Goal: Check status: Check status

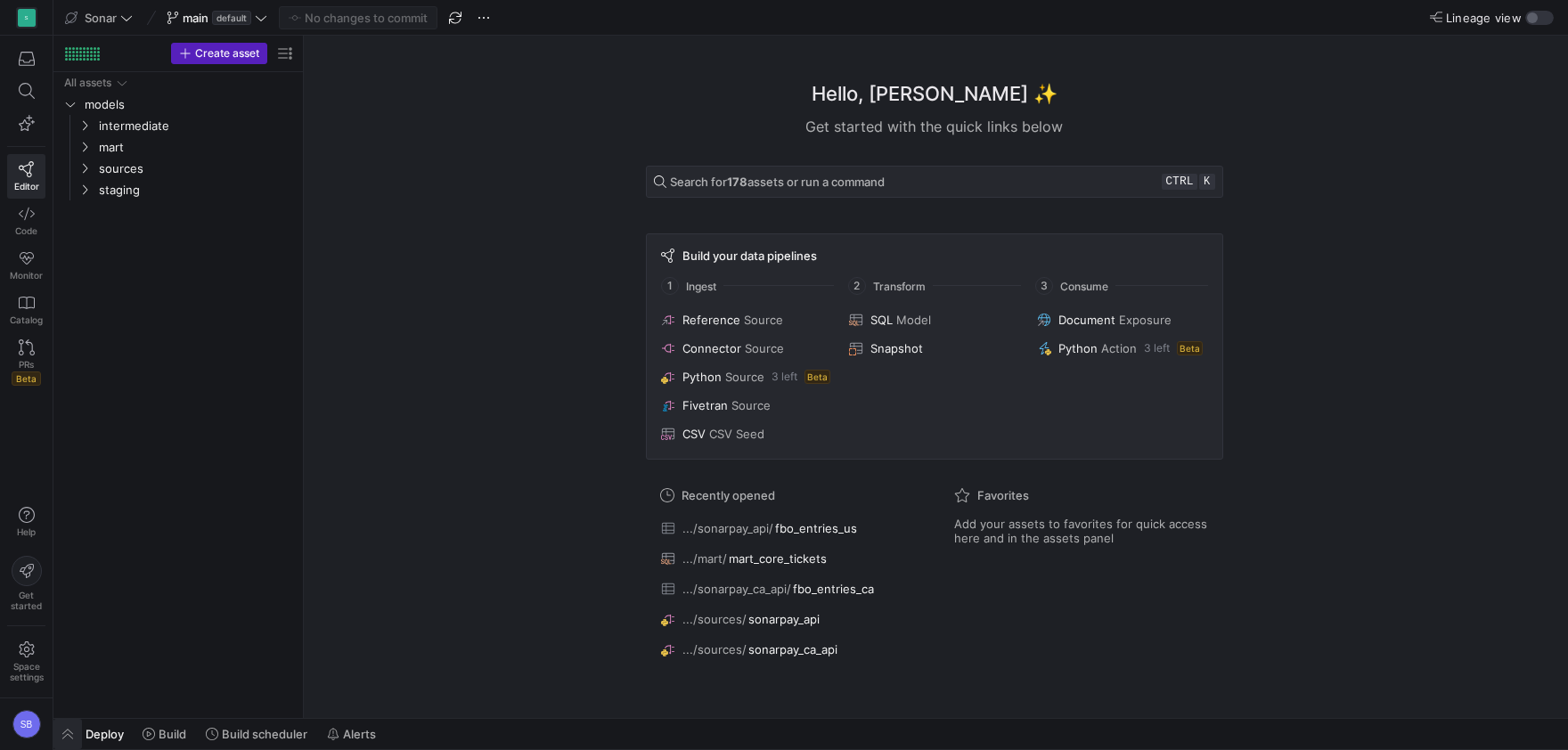
click at [67, 735] on span "button" at bounding box center [67, 734] width 29 height 31
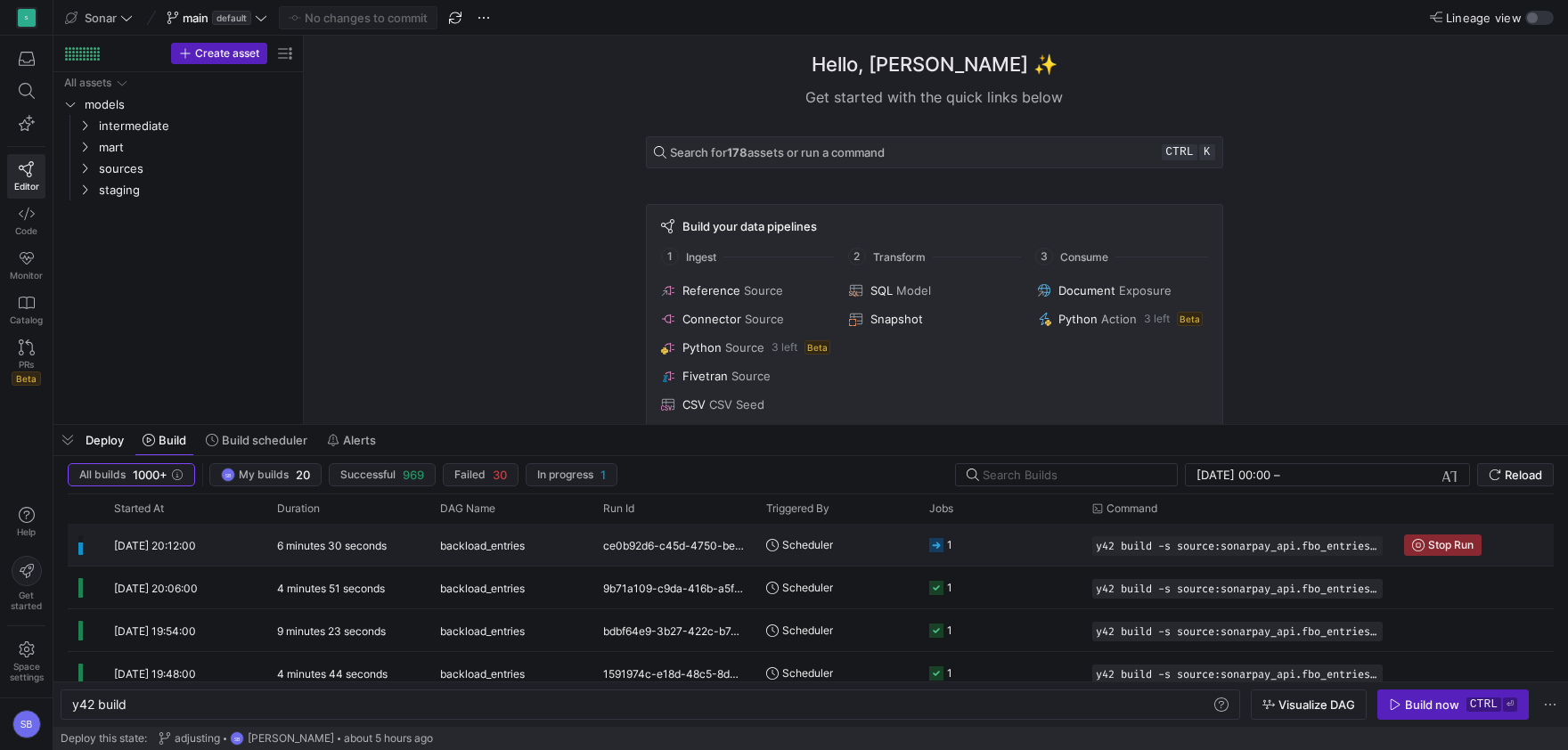
click at [660, 554] on div "ce0b92d6-c45d-4750-bef0-1208823ad851" at bounding box center [673, 544] width 163 height 42
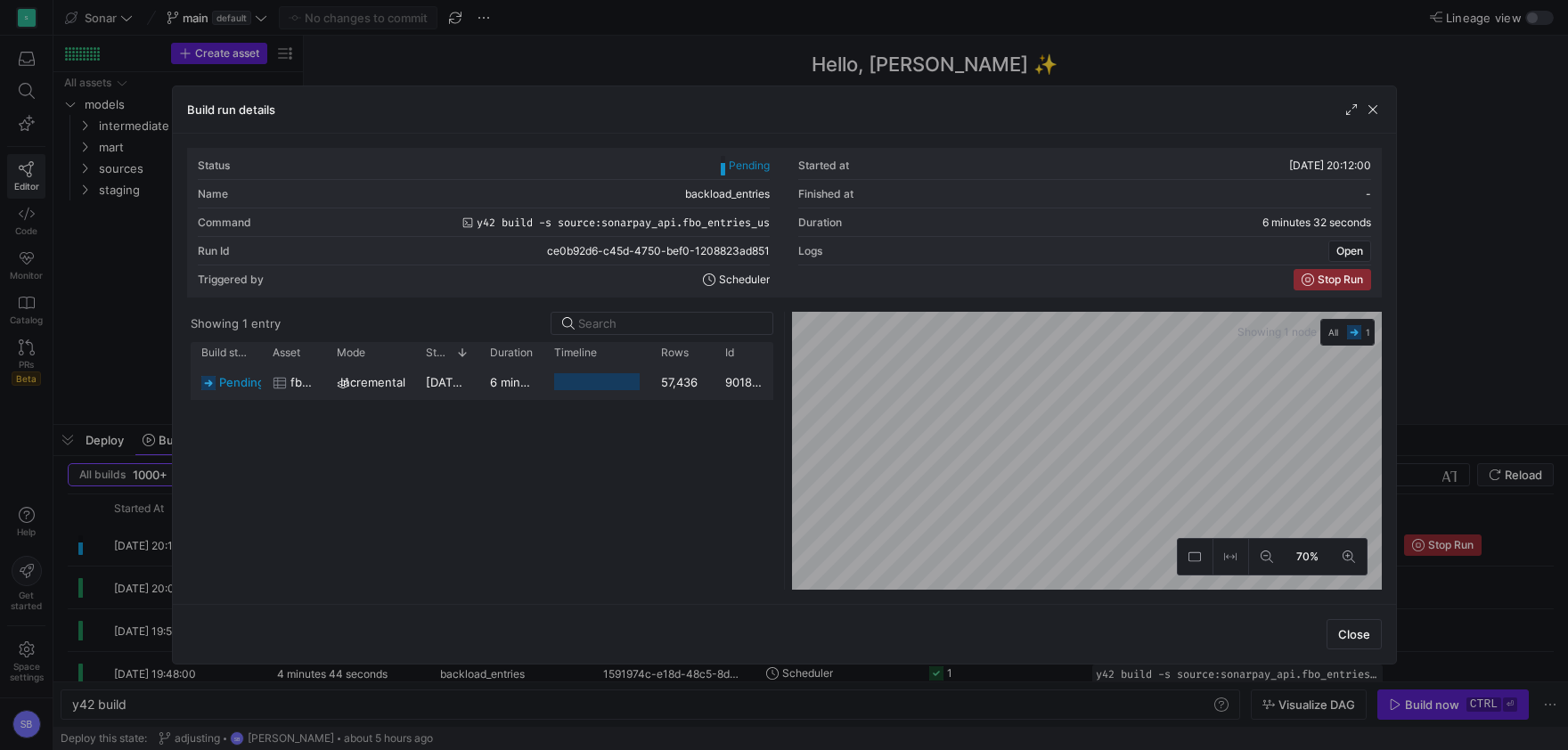
click at [518, 387] on y42-duration "6 minutes 31 seconds" at bounding box center [551, 382] width 122 height 14
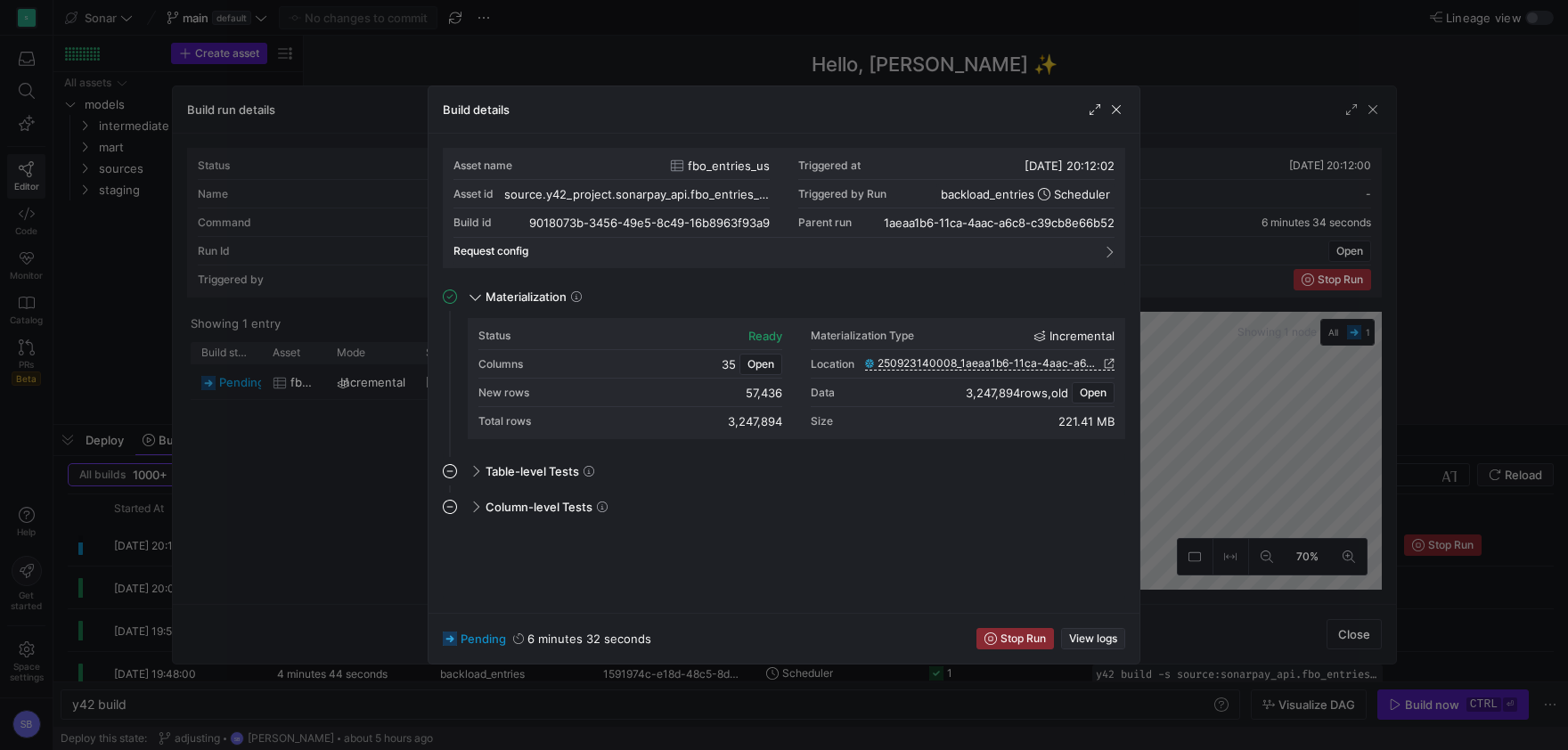
click at [1104, 637] on span "View logs" at bounding box center [1094, 639] width 49 height 13
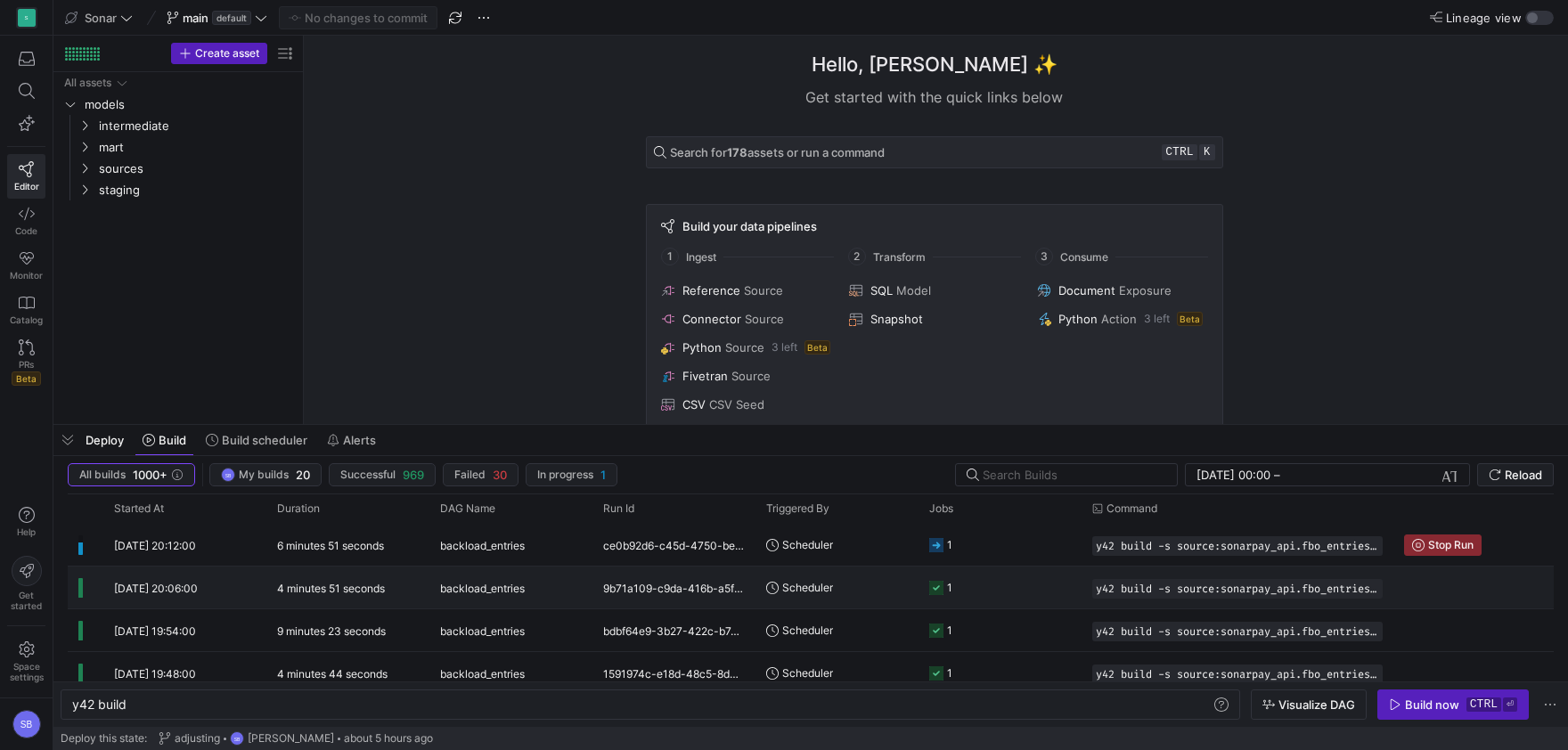
click at [470, 577] on span "backload_entries" at bounding box center [483, 588] width 84 height 42
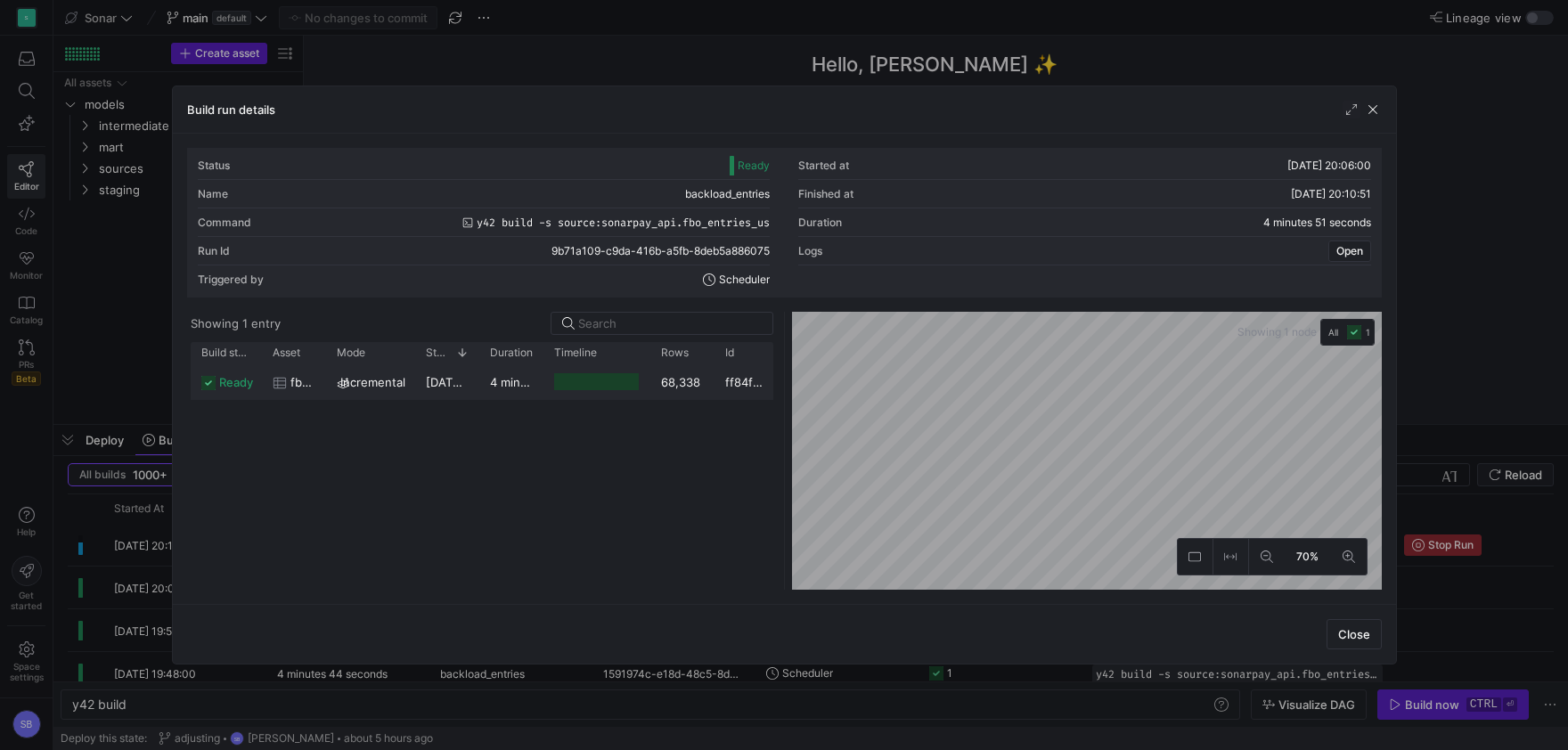
click at [499, 391] on div "4 minutes 48 seconds" at bounding box center [510, 382] width 64 height 35
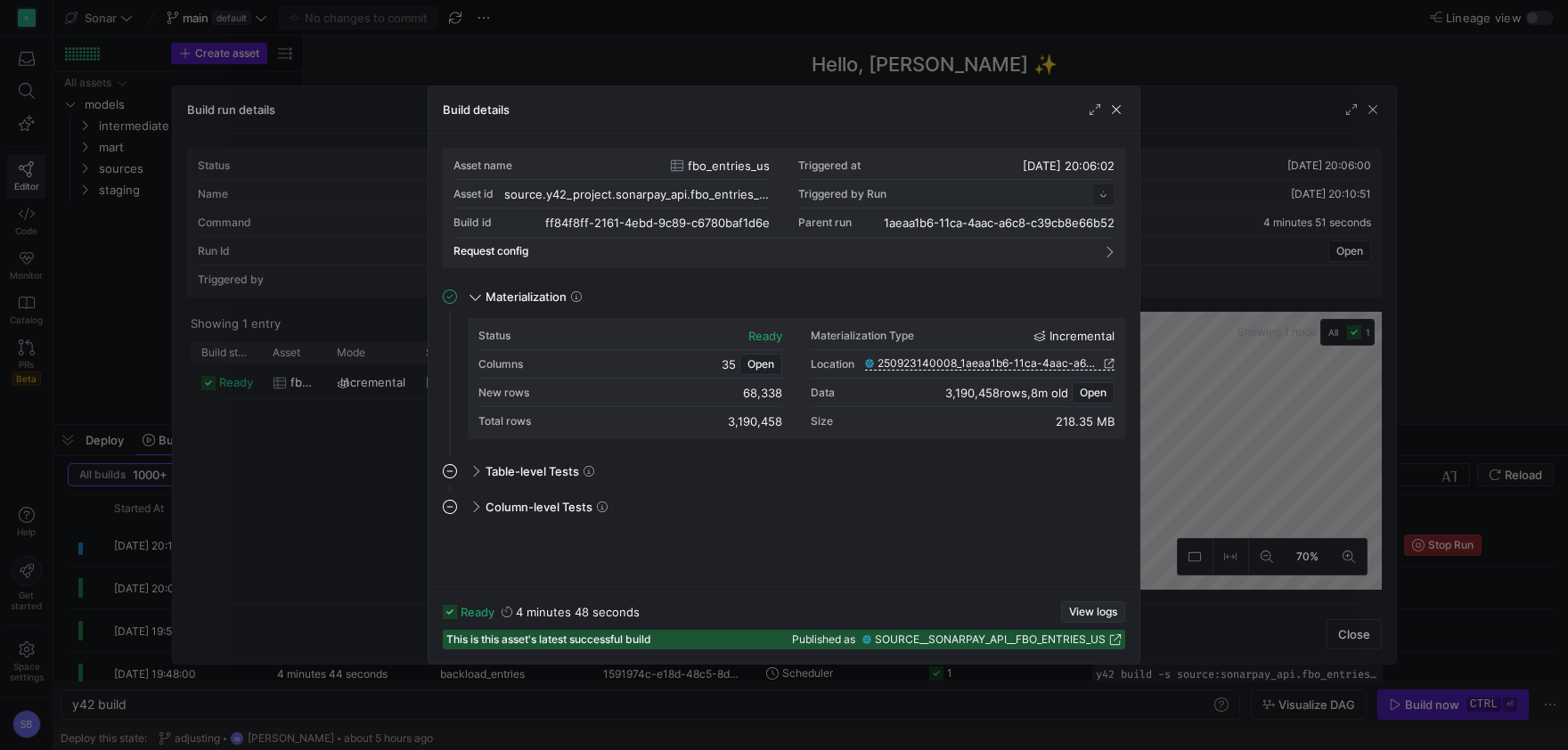
click at [1084, 610] on span "View logs" at bounding box center [1094, 612] width 49 height 13
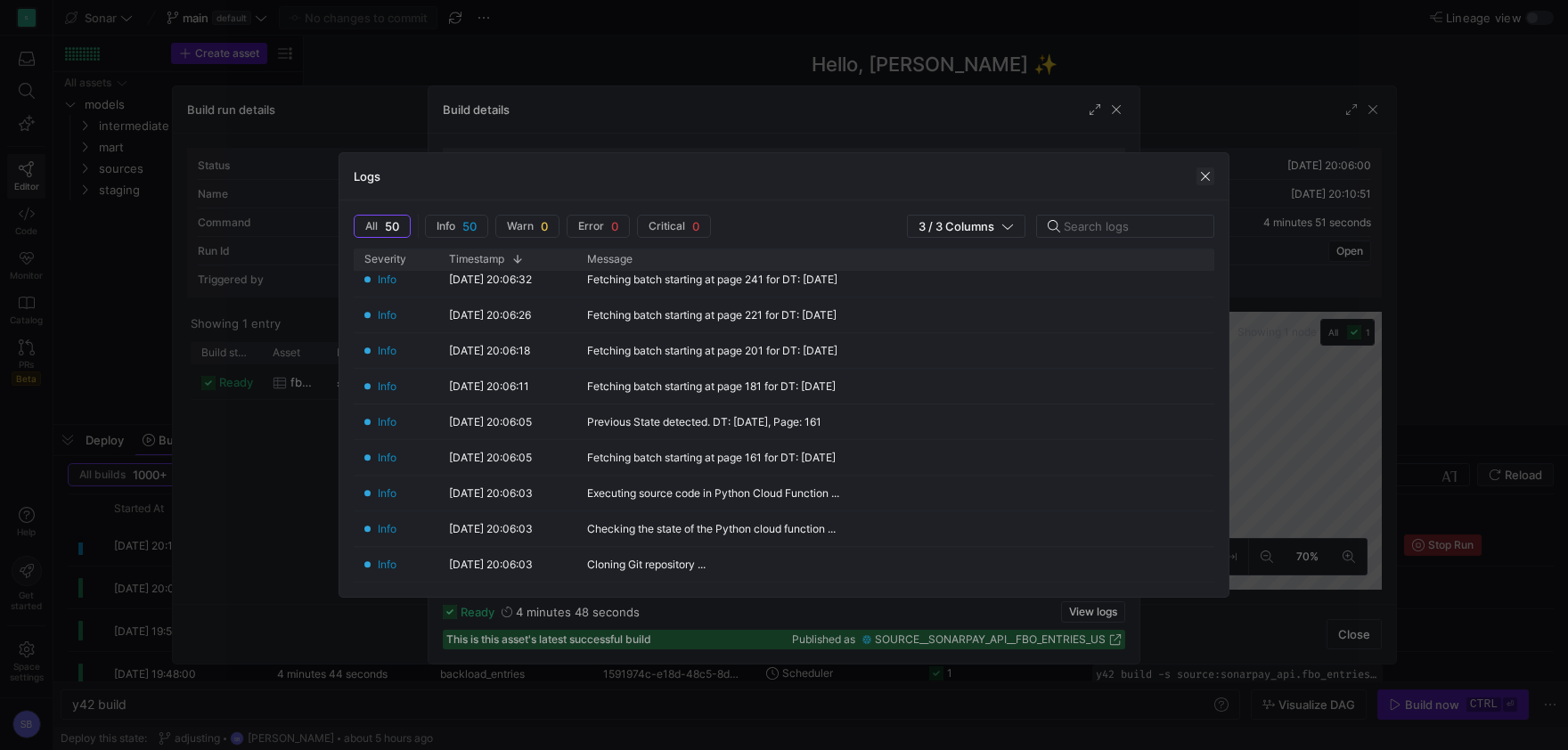
click at [1205, 172] on span "button" at bounding box center [1206, 176] width 18 height 18
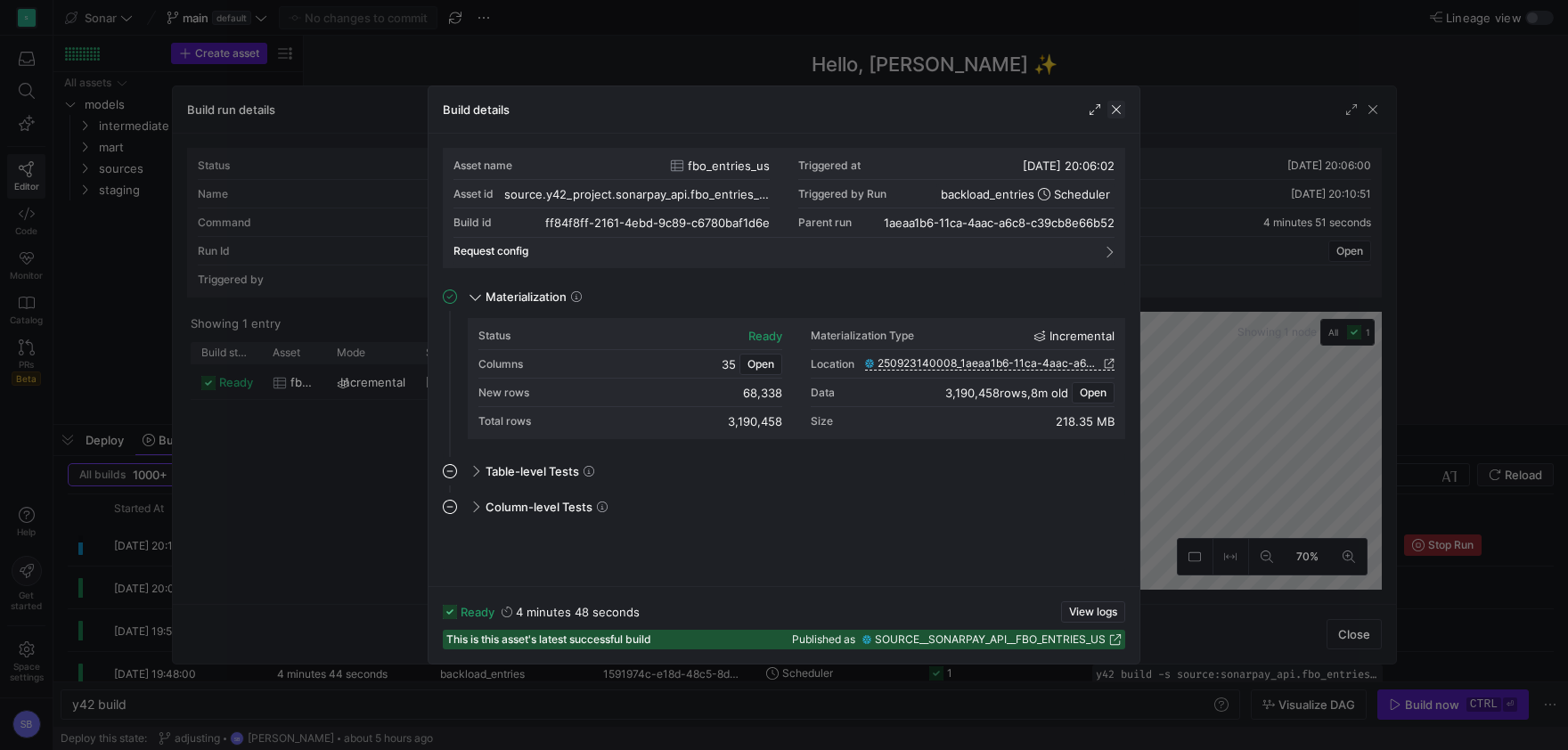
click at [1121, 110] on span "button" at bounding box center [1117, 110] width 18 height 18
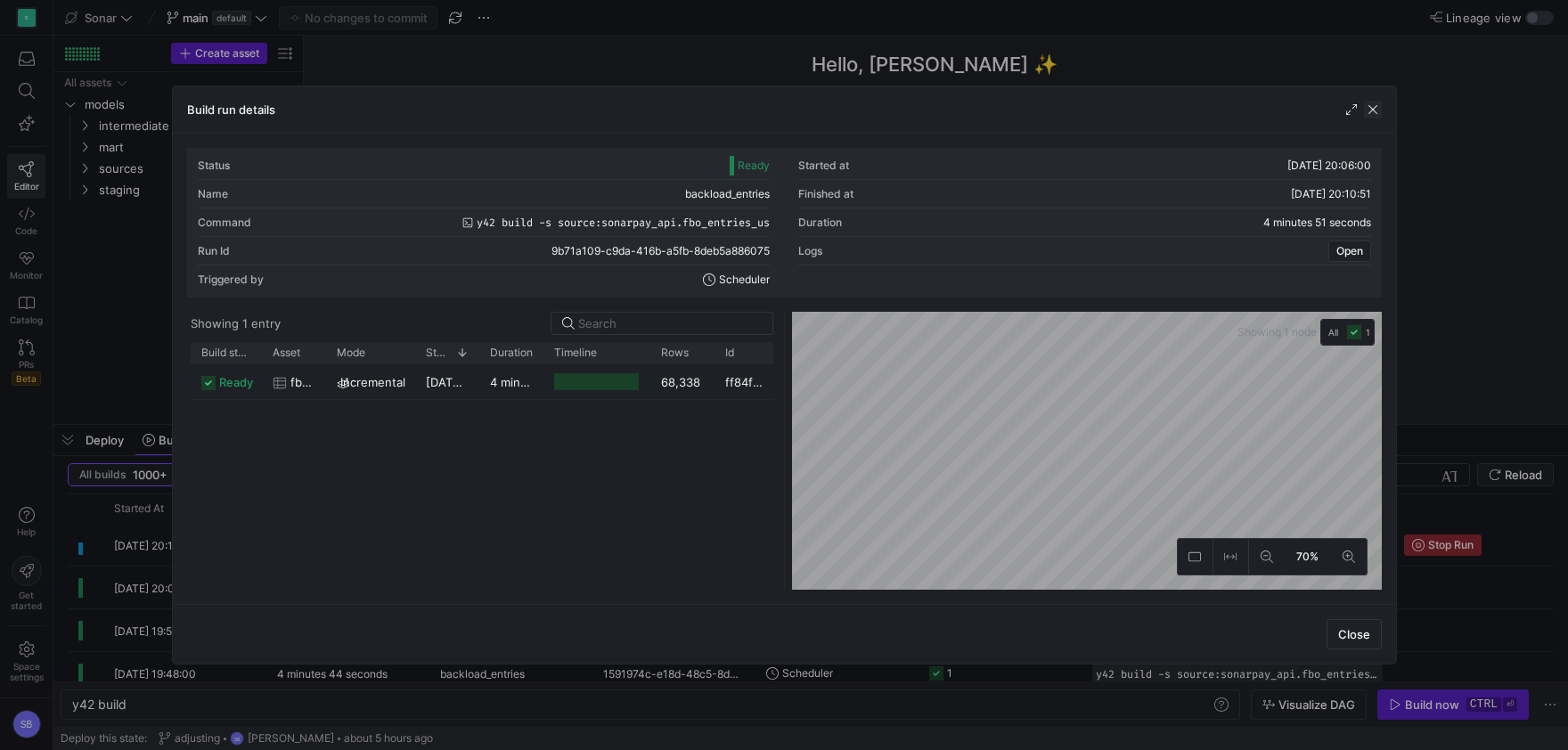
click at [1374, 106] on span "button" at bounding box center [1373, 110] width 18 height 18
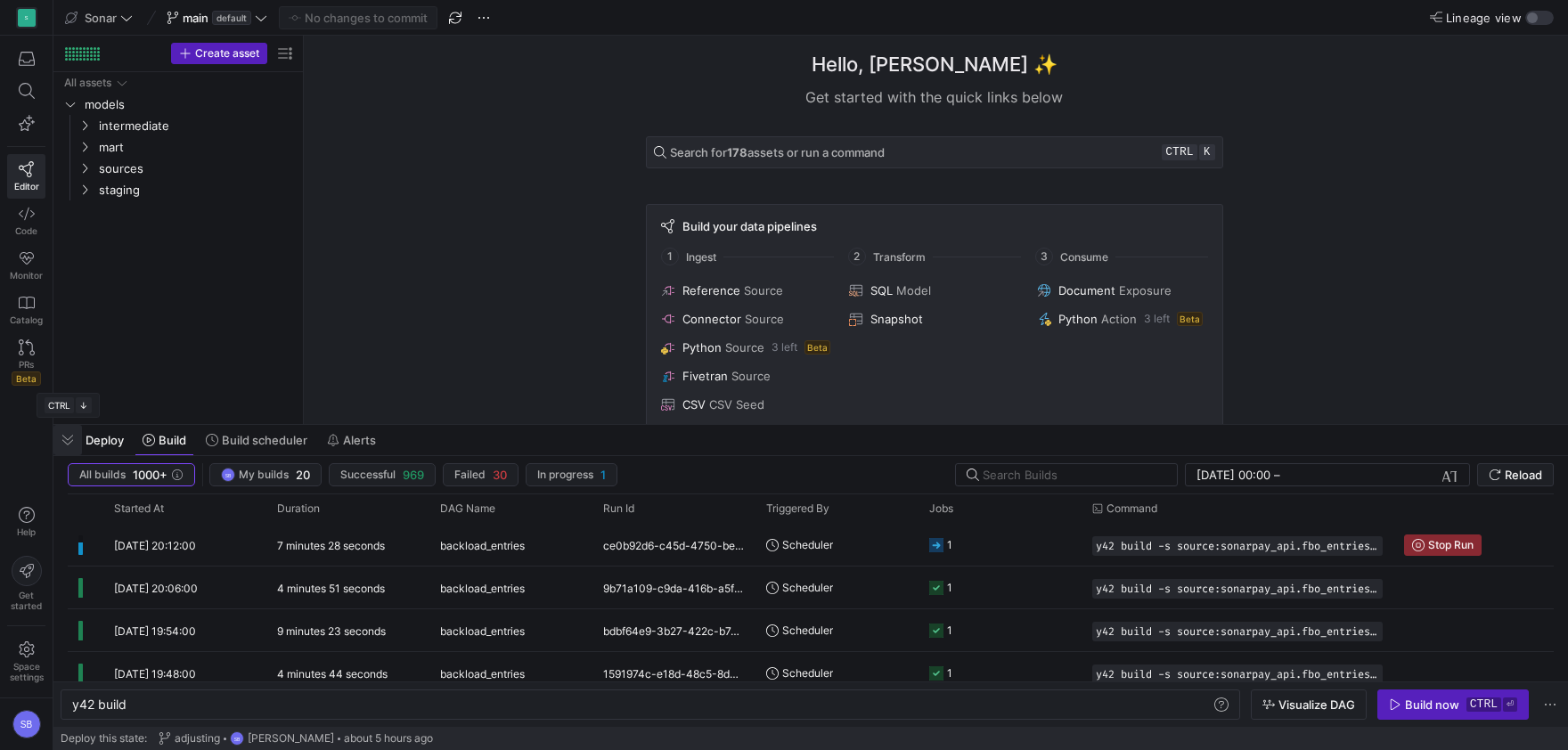
click at [67, 432] on span "button" at bounding box center [67, 440] width 29 height 31
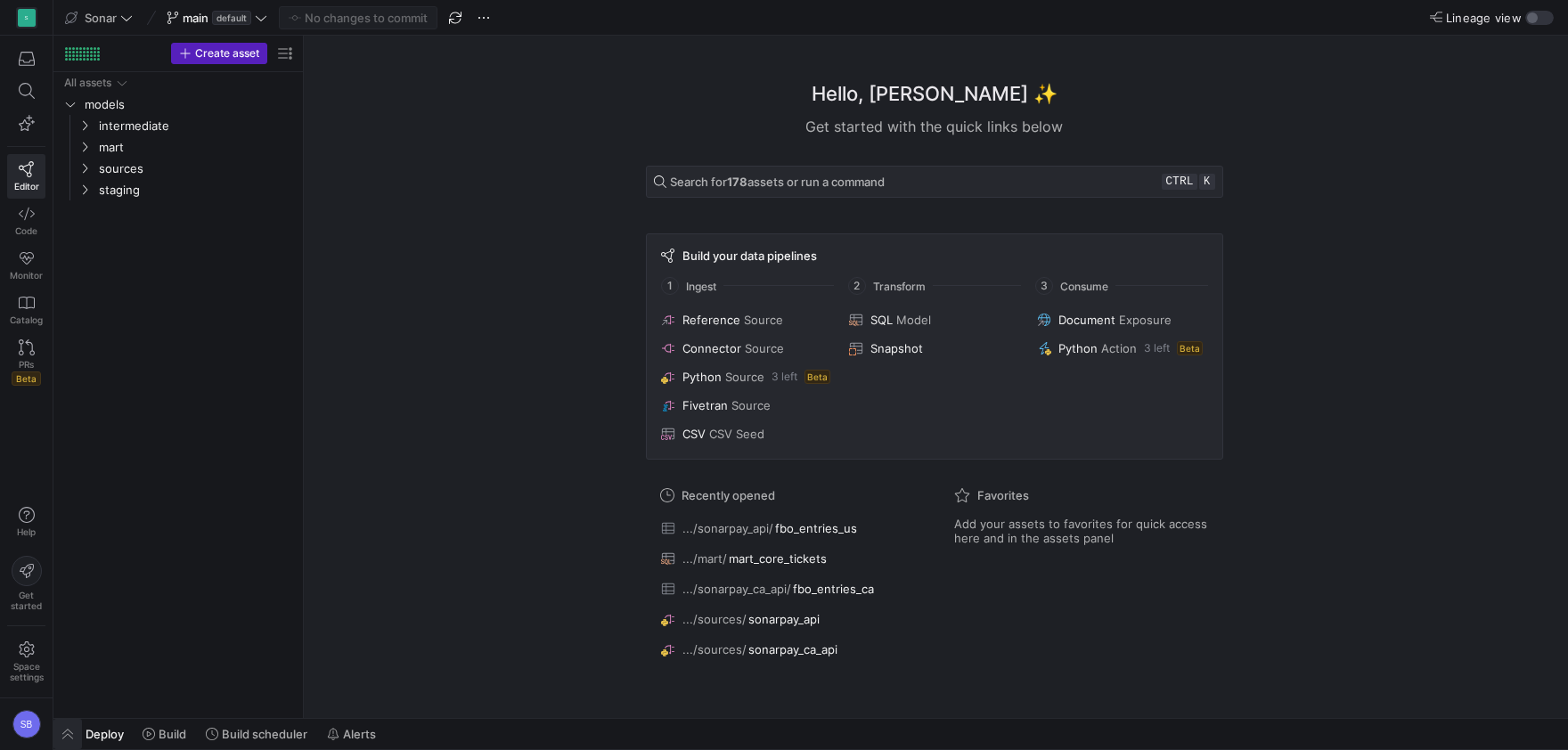
click at [70, 737] on span "button" at bounding box center [67, 734] width 29 height 31
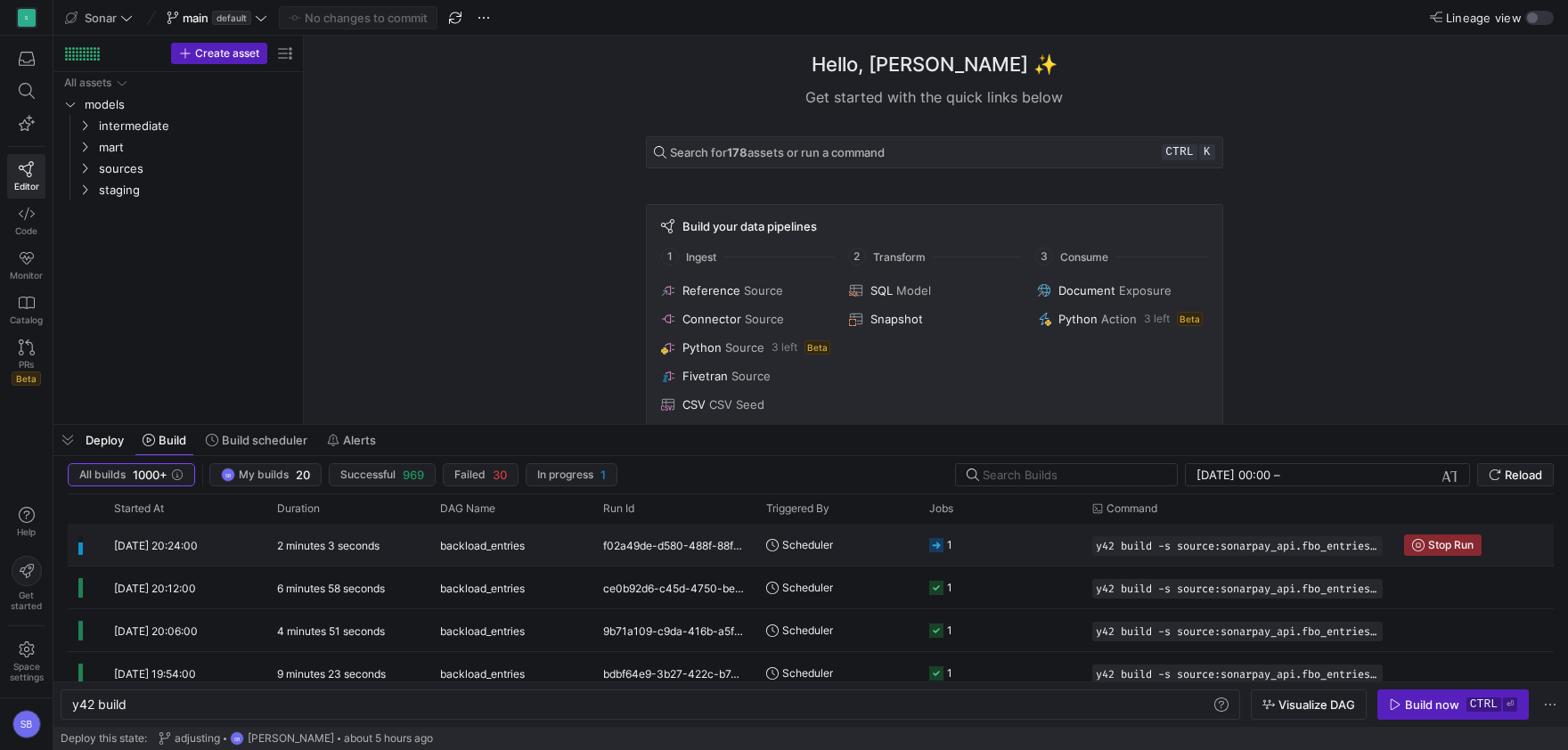
click at [324, 546] on y42-duration "2 minutes 3 seconds" at bounding box center [328, 545] width 102 height 13
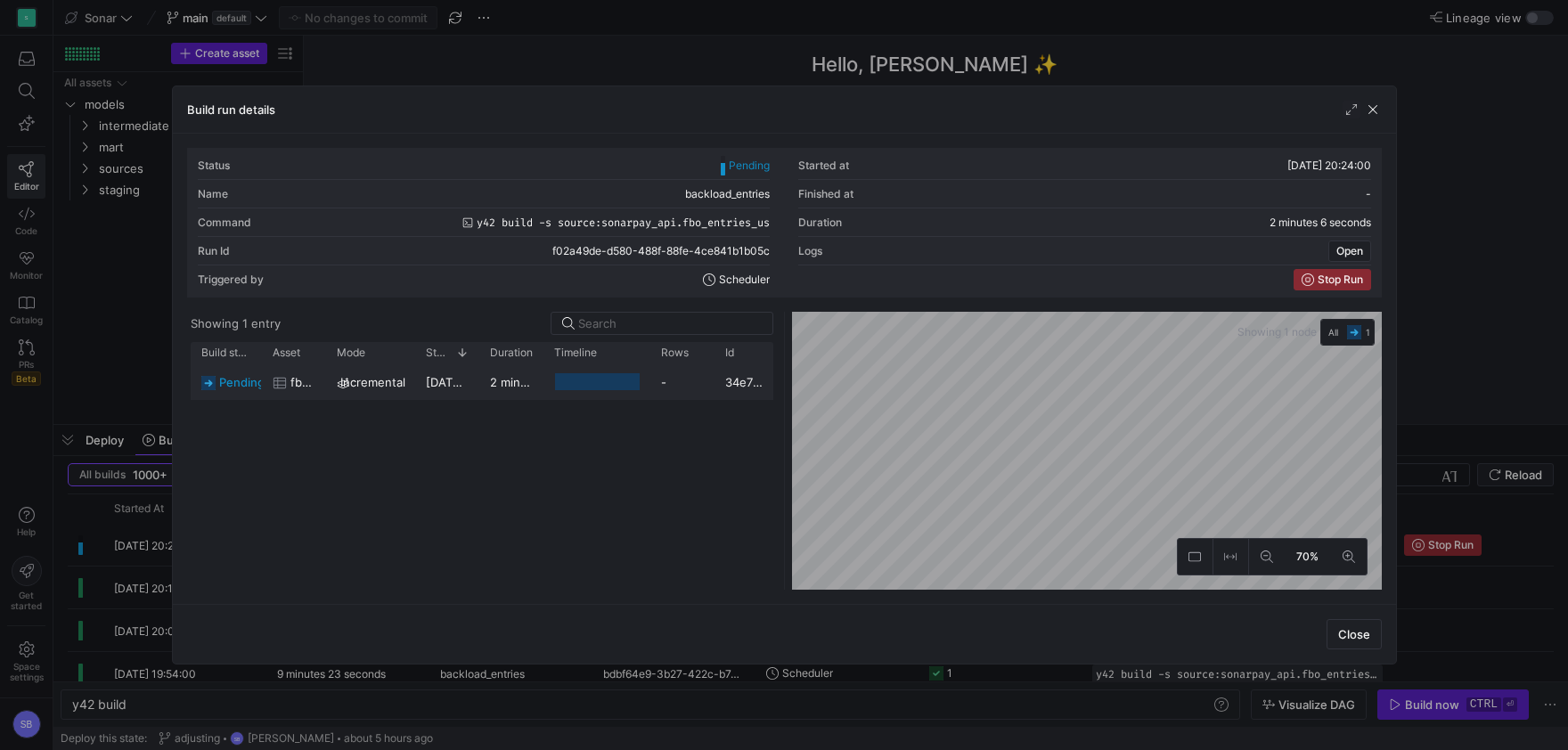
click at [519, 396] on div "2 minutes 3 seconds" at bounding box center [510, 382] width 64 height 35
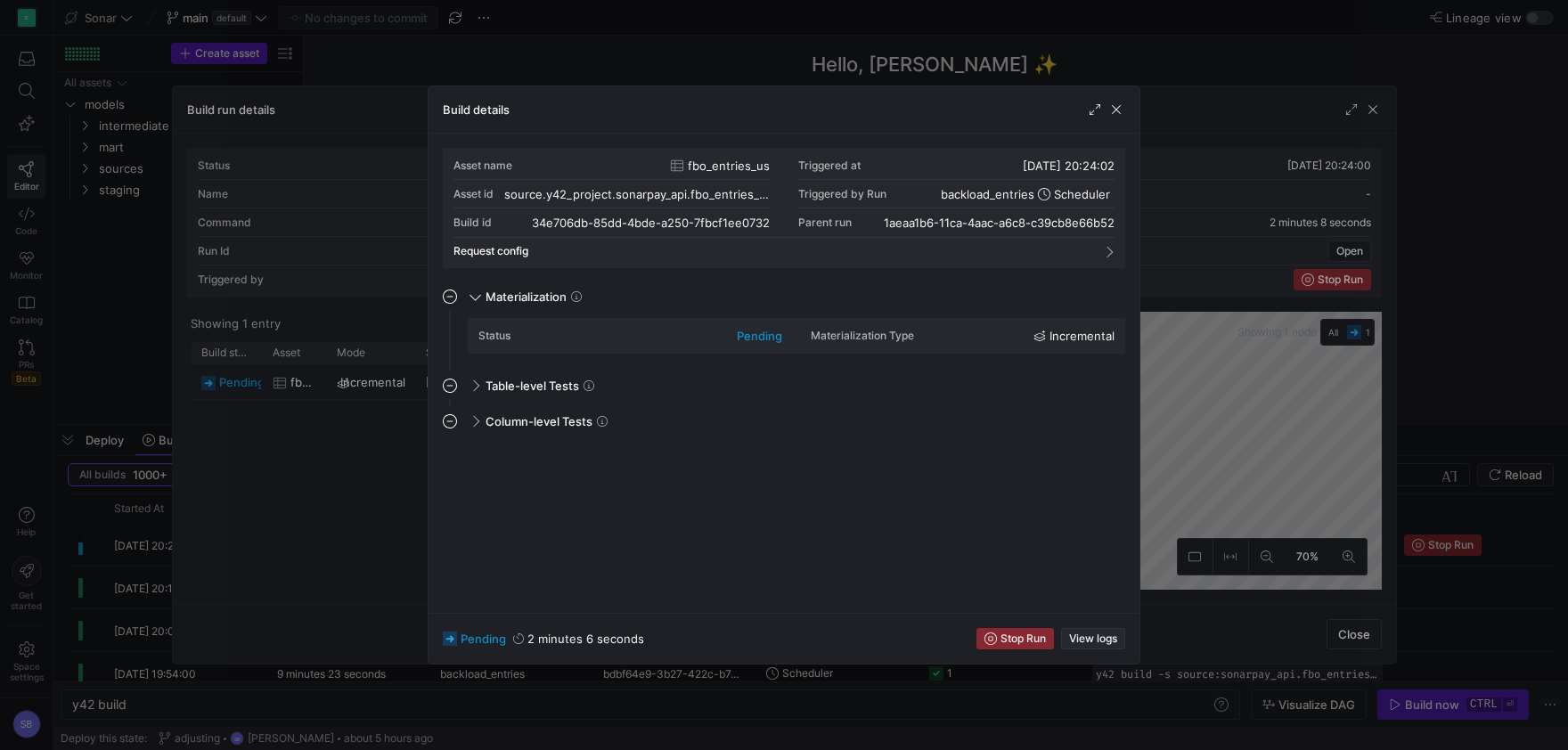
click at [1102, 639] on span "View logs" at bounding box center [1094, 639] width 49 height 13
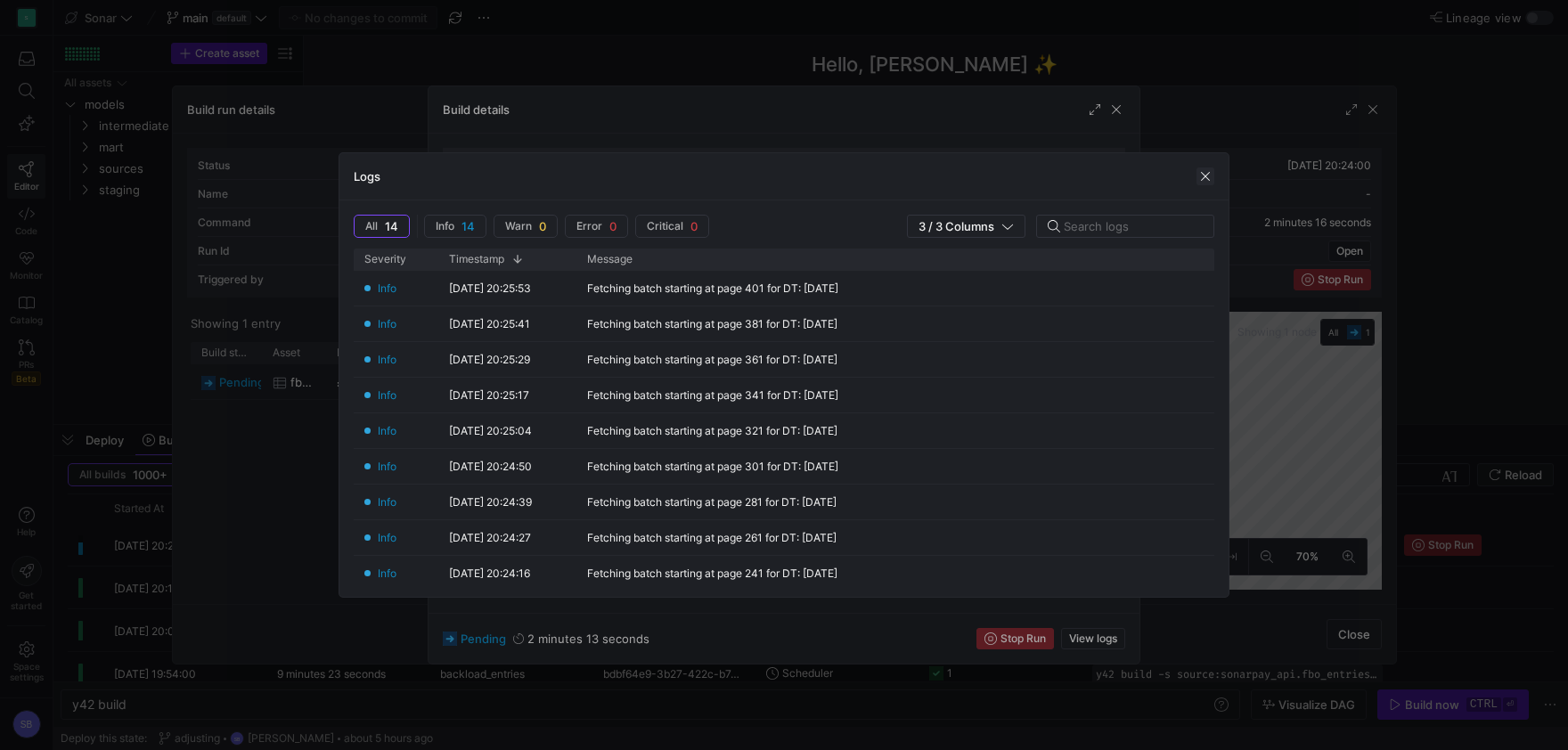
click at [1200, 174] on span "button" at bounding box center [1206, 176] width 18 height 18
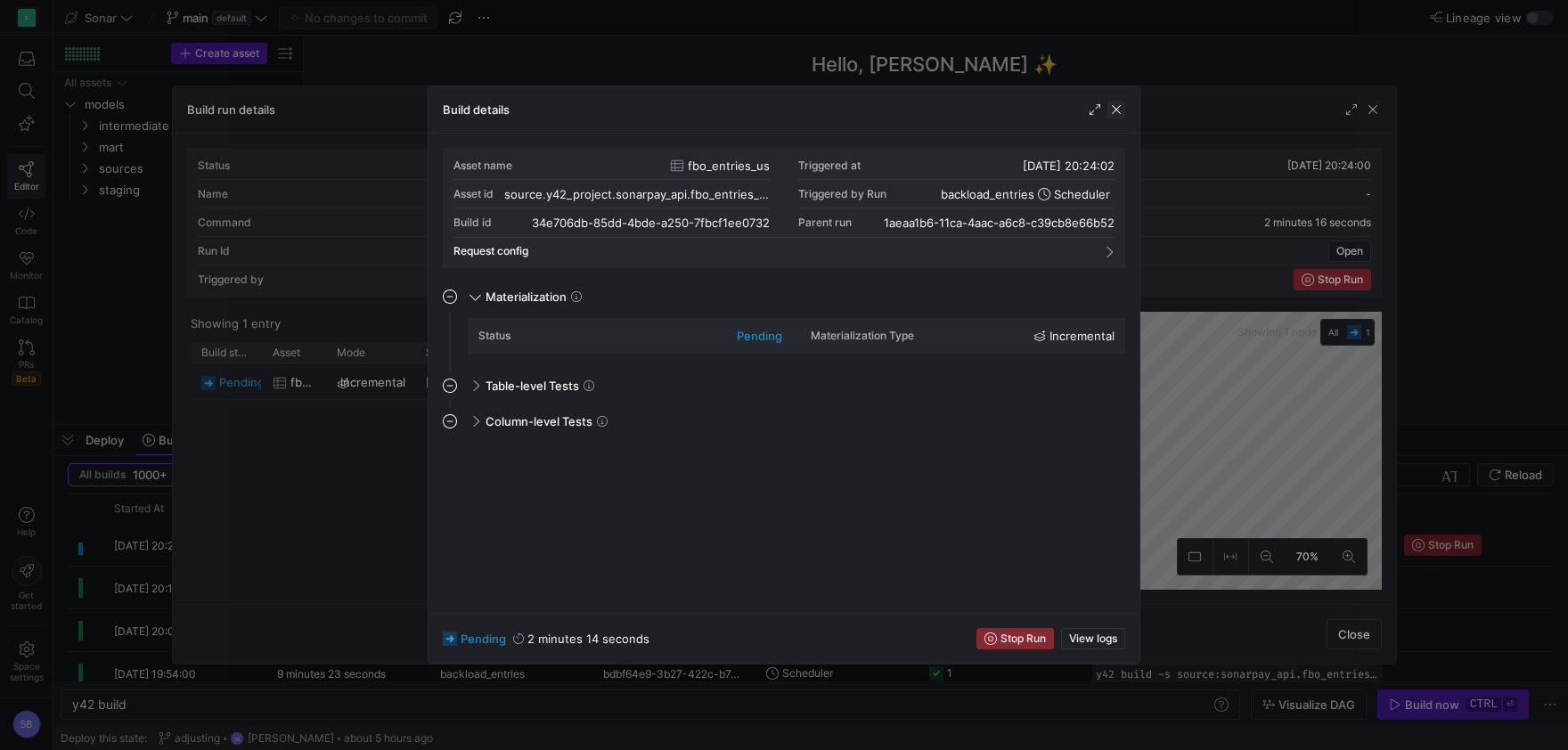
click at [1121, 112] on span "button" at bounding box center [1117, 110] width 18 height 18
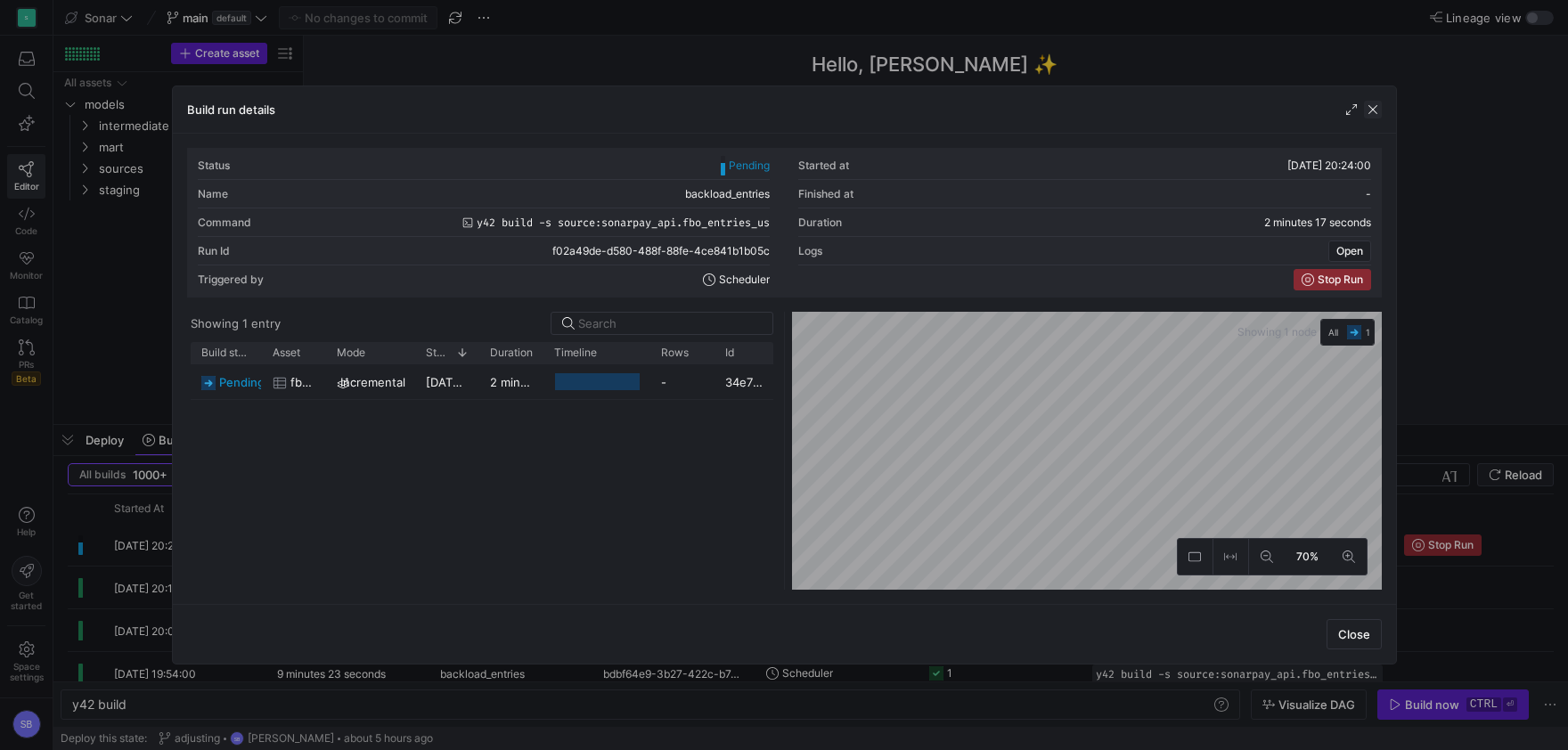
click at [1373, 106] on span "button" at bounding box center [1373, 110] width 18 height 18
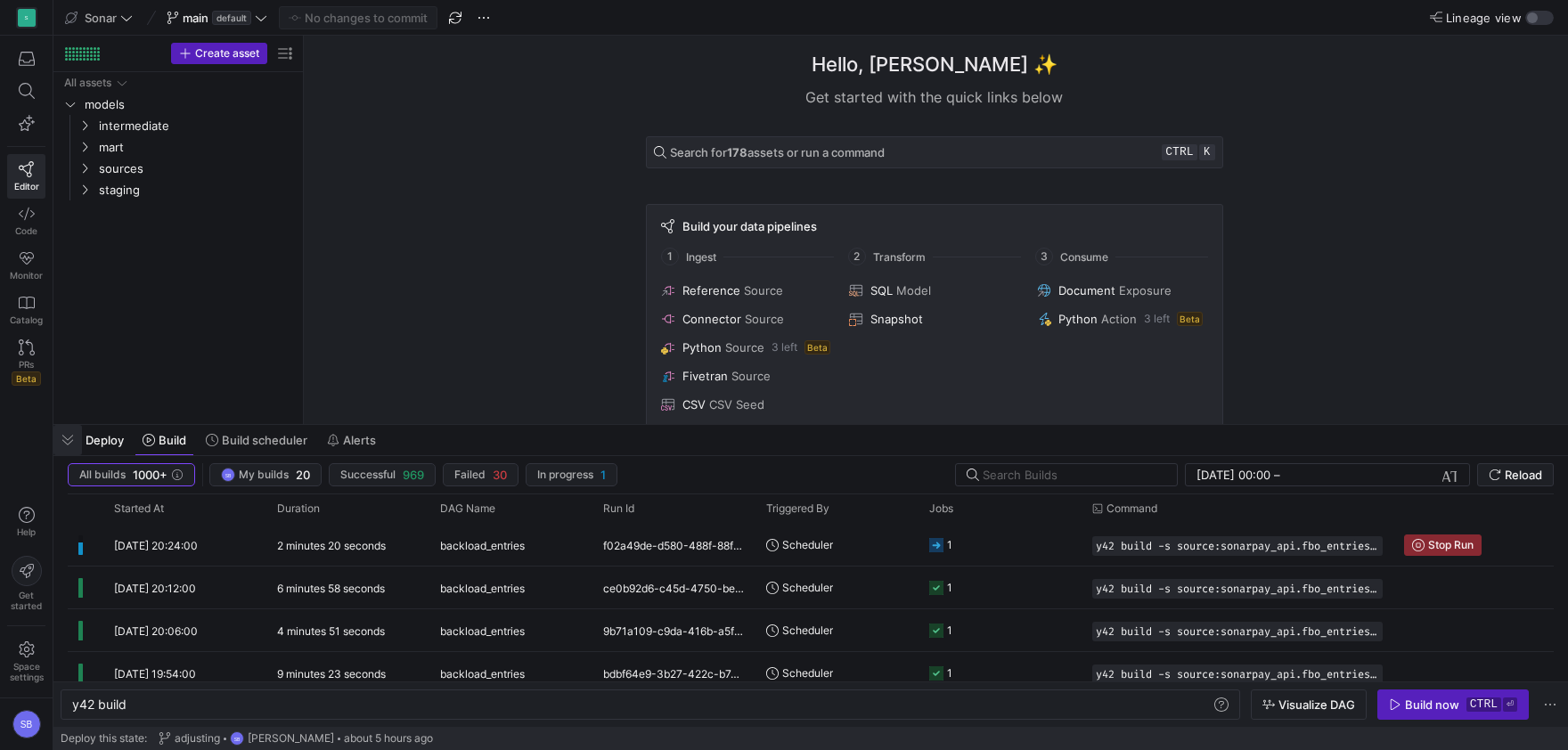
click at [73, 439] on span "button" at bounding box center [67, 440] width 29 height 31
